Goal: Download file/media

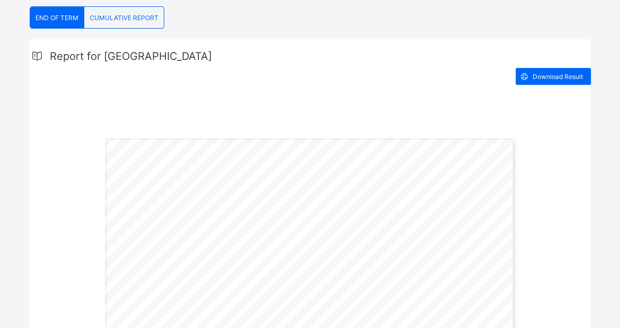
scroll to position [212, 0]
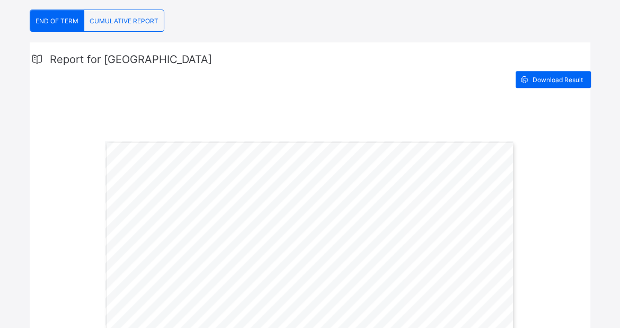
drag, startPoint x: 217, startPoint y: 168, endPoint x: 345, endPoint y: 184, distance: 128.5
click at [389, 82] on div "Download Result" at bounding box center [310, 79] width 560 height 17
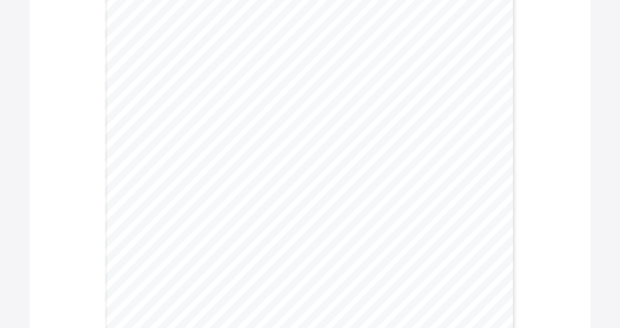
scroll to position [688, 0]
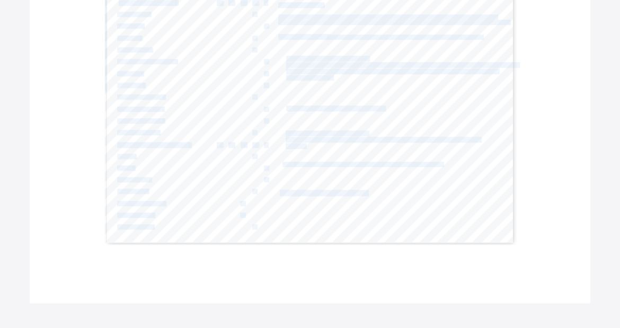
drag, startPoint x: 136, startPoint y: 149, endPoint x: 445, endPoint y: 118, distance: 310.9
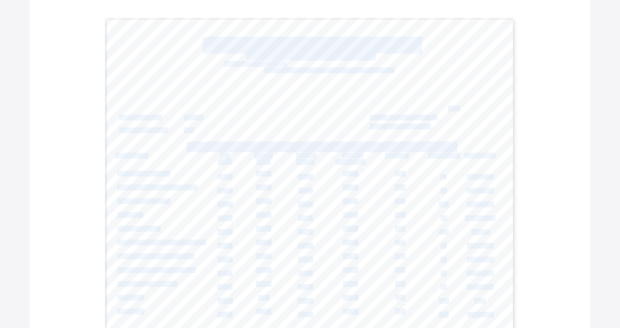
scroll to position [335, 0]
copy div "130 Class Average: Student’s Grade: 77.78 A1 No. of Times Present: 70 No. of Ti…"
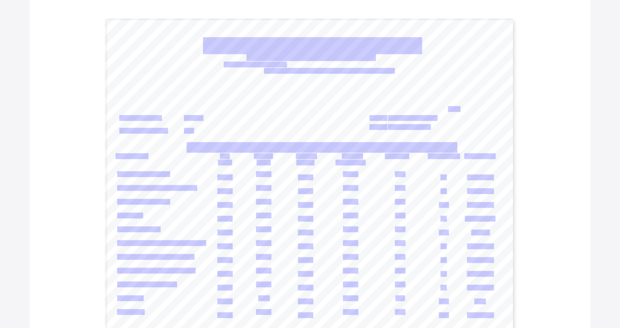
scroll to position [334, 0]
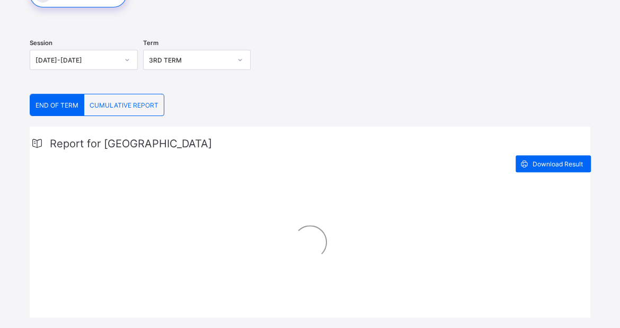
scroll to position [142, 0]
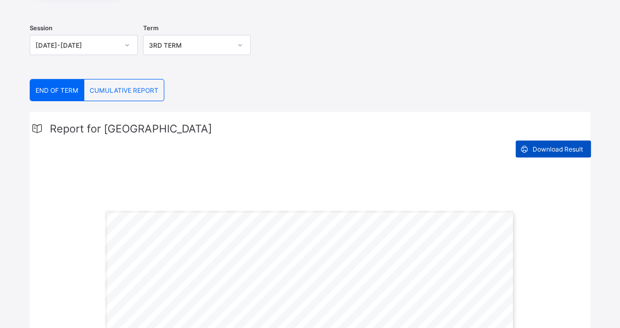
click at [556, 147] on span "Download Result" at bounding box center [557, 149] width 50 height 8
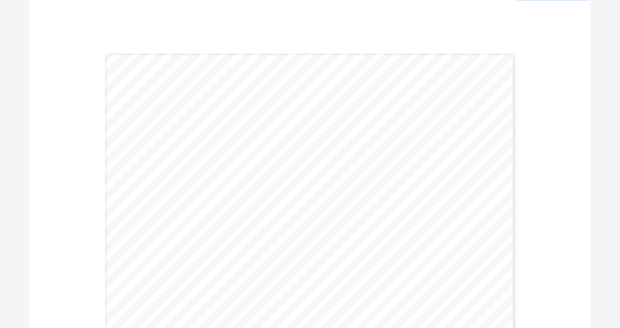
scroll to position [229, 0]
